Goal: Information Seeking & Learning: Find specific fact

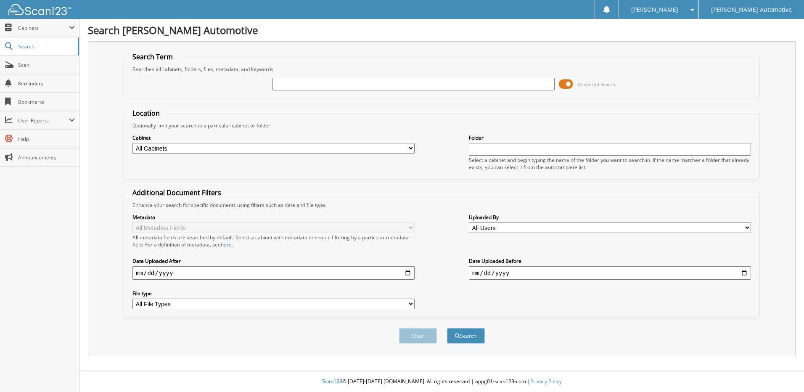
click at [312, 79] on input "text" at bounding box center [414, 84] width 282 height 13
click at [447, 328] on button "Search" at bounding box center [466, 336] width 38 height 16
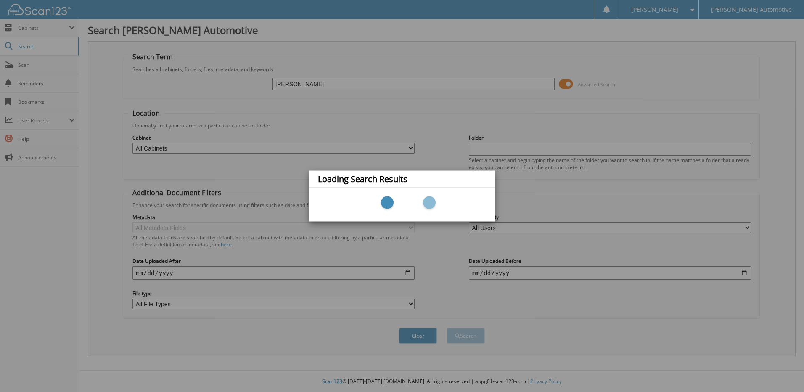
type input "[PERSON_NAME]"
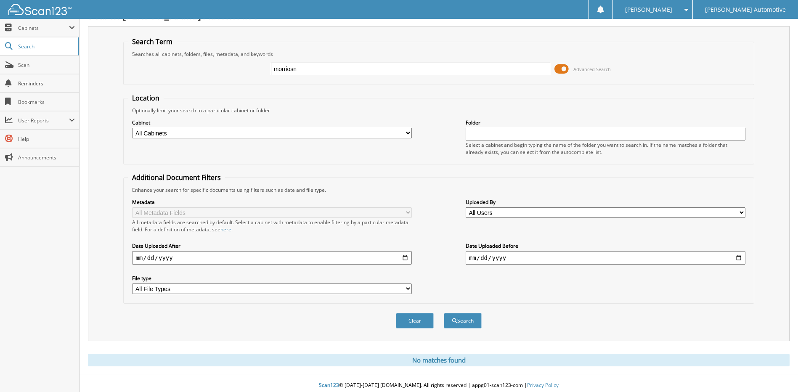
scroll to position [19, 0]
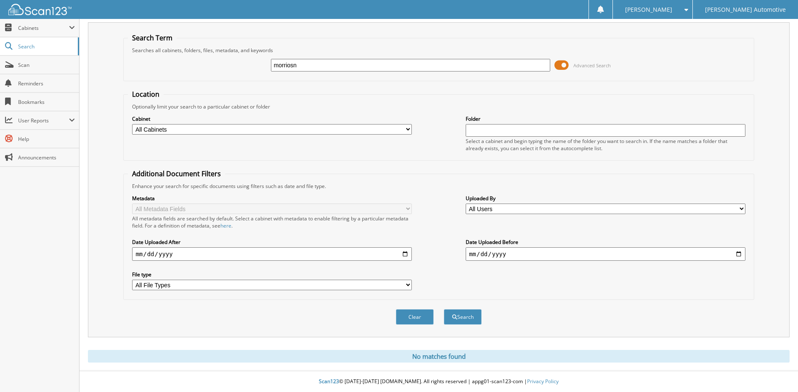
drag, startPoint x: 324, startPoint y: 65, endPoint x: 127, endPoint y: 85, distance: 198.3
click at [127, 85] on form "Search Term Searches all cabinets, folders, files, metadata, and keywords morri…" at bounding box center [438, 183] width 631 height 301
type input "[PERSON_NAME]"
click at [444, 309] on button "Search" at bounding box center [463, 317] width 38 height 16
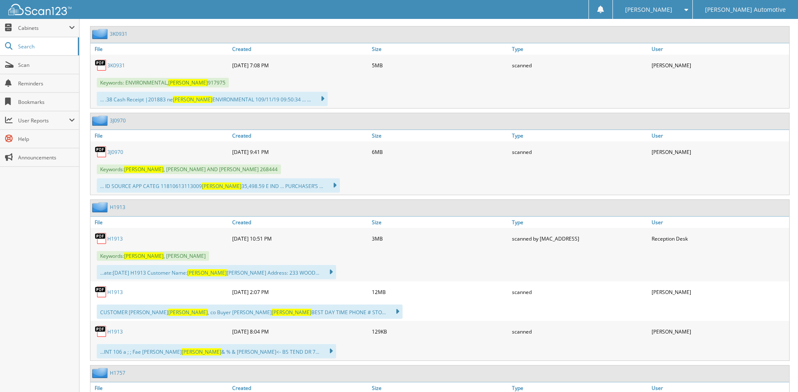
scroll to position [421, 0]
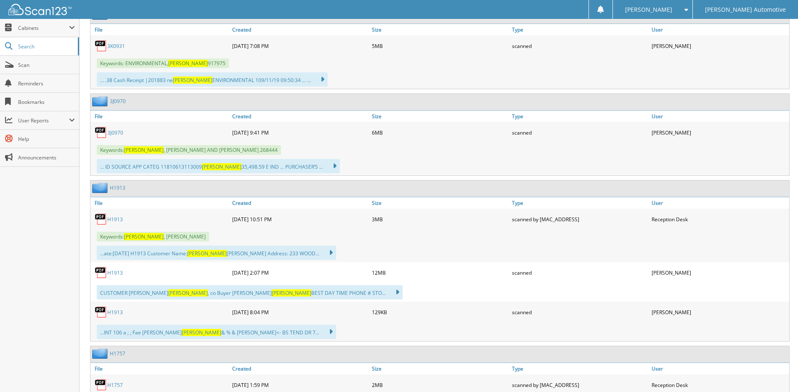
click at [324, 167] on icon at bounding box center [330, 166] width 12 height 12
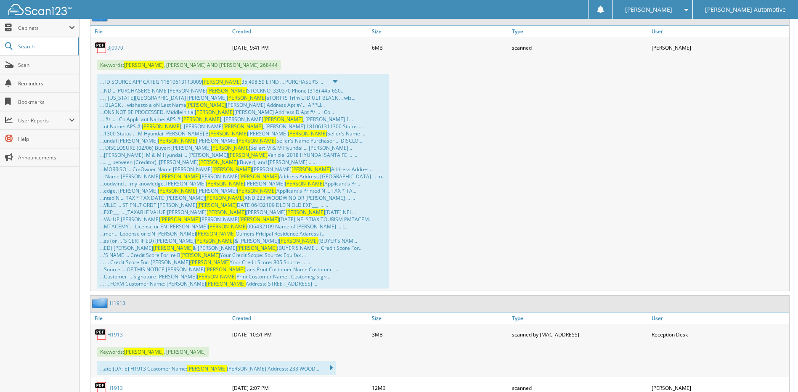
scroll to position [505, 0]
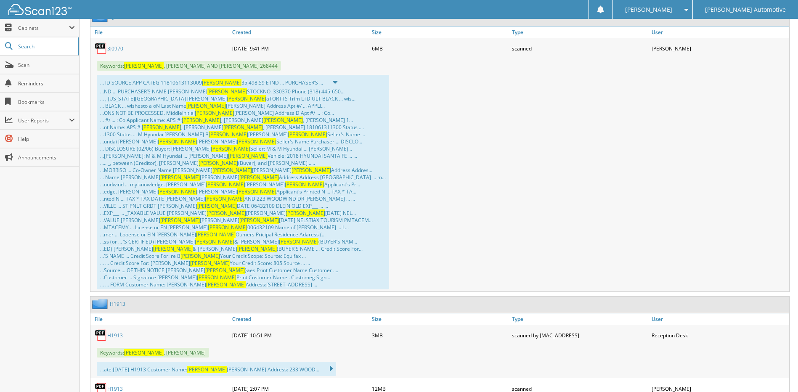
click at [115, 52] on link "3J0970" at bounding box center [115, 48] width 16 height 7
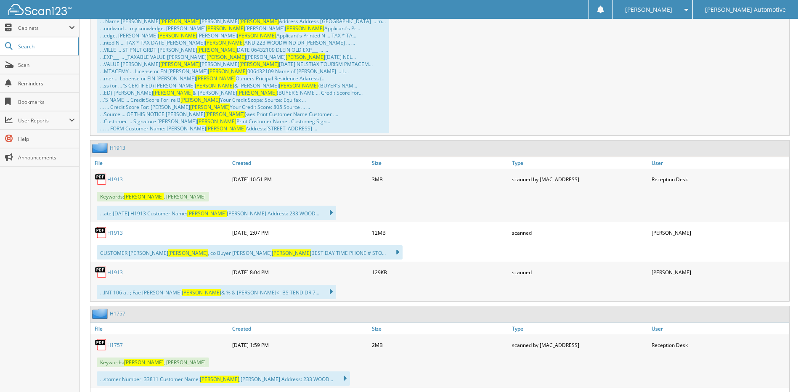
scroll to position [715, 0]
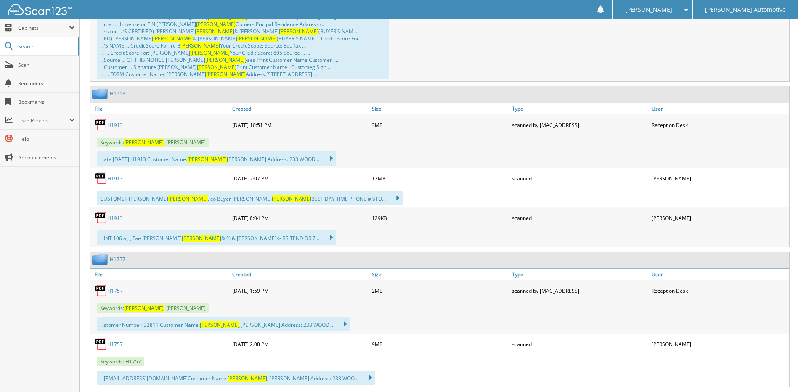
click at [151, 144] on span "[PERSON_NAME]" at bounding box center [144, 142] width 40 height 7
click at [114, 126] on link "H1913" at bounding box center [115, 125] width 16 height 7
